Goal: Check status: Check status

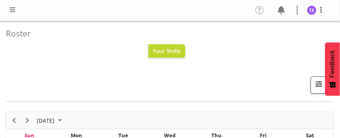
drag, startPoint x: 0, startPoint y: 0, endPoint x: 213, endPoint y: 52, distance: 219.3
click at [213, 52] on div "Your Shifts" at bounding box center [167, 50] width 322 height 13
click at [14, 9] on span at bounding box center [12, 9] width 9 height 9
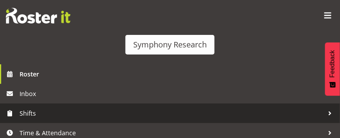
click at [26, 100] on span "Shifts" at bounding box center [172, 113] width 305 height 12
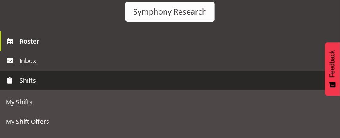
scroll to position [35, 0]
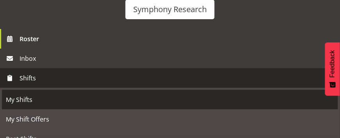
click at [23, 100] on span "My Shifts" at bounding box center [170, 99] width 328 height 12
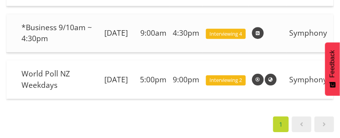
scroll to position [540, 0]
click at [325, 120] on span at bounding box center [324, 123] width 9 height 9
